Goal: Task Accomplishment & Management: Use online tool/utility

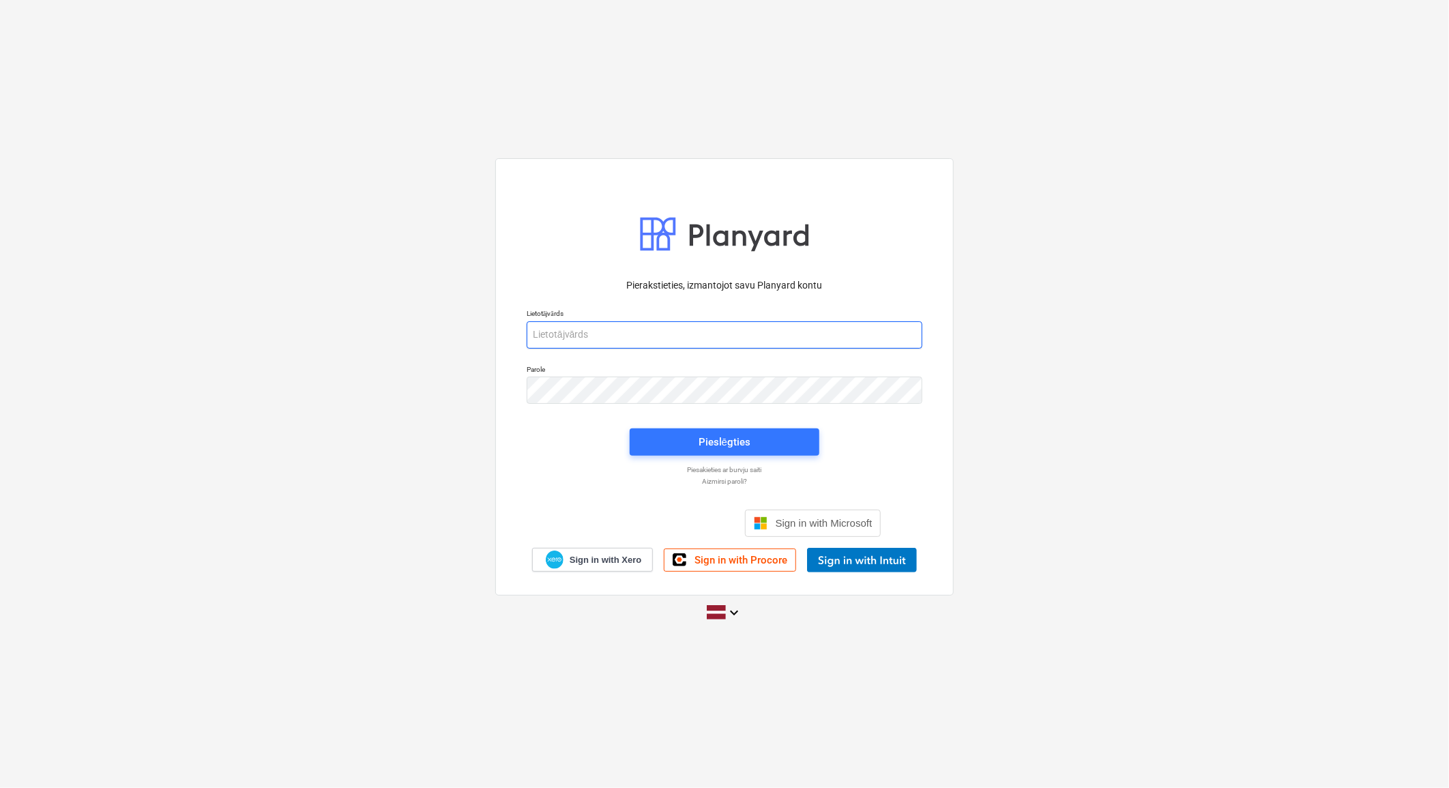
type input "[PERSON_NAME][EMAIL_ADDRESS][DOMAIN_NAME]"
click at [1162, 493] on div "Pierakstieties, izmantojot savu Planyard kontu Lietotājvārds [PERSON_NAME][EMAI…" at bounding box center [724, 393] width 1449 height 493
